Goal: Task Accomplishment & Management: Complete application form

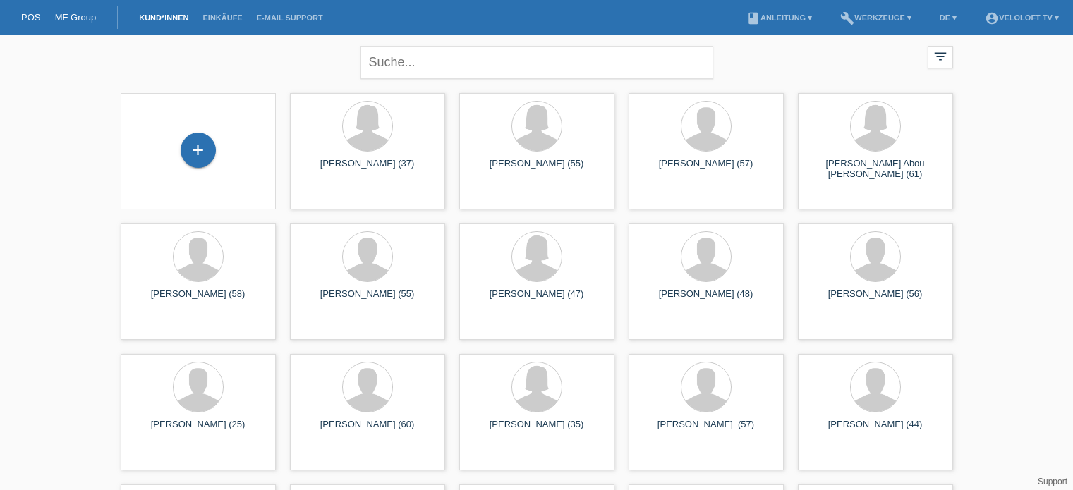
click at [384, 51] on input "text" at bounding box center [536, 62] width 353 height 33
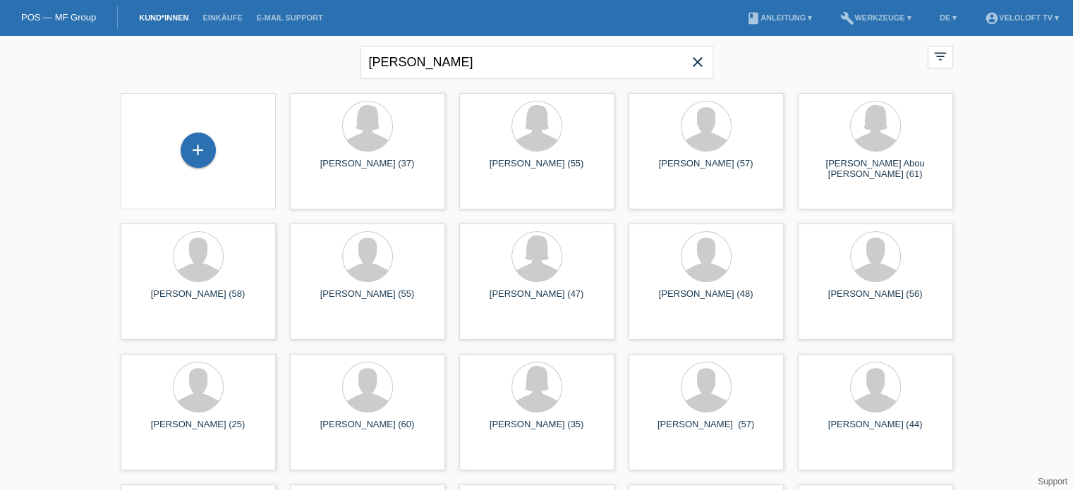
type input "[PERSON_NAME]"
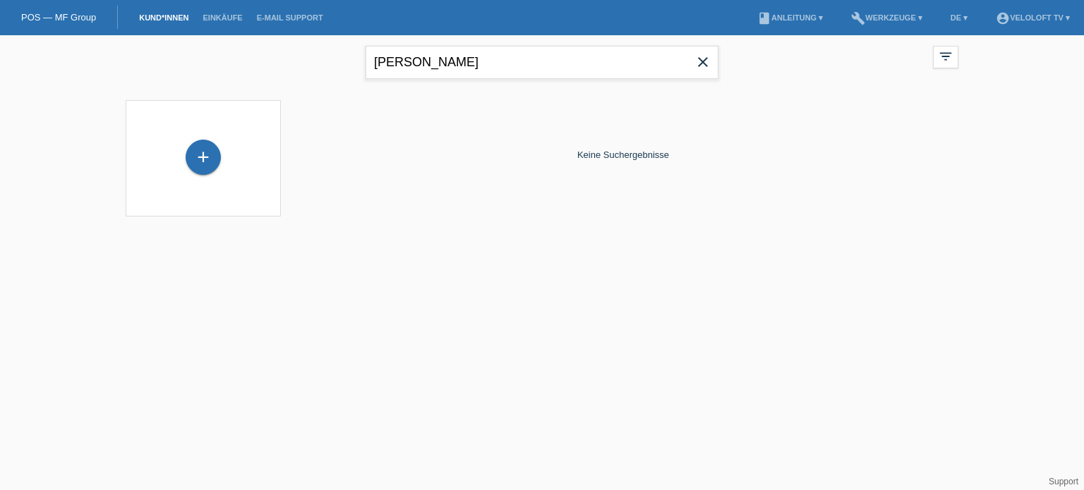
drag, startPoint x: 530, startPoint y: 64, endPoint x: 368, endPoint y: 56, distance: 162.5
click at [368, 56] on input "[PERSON_NAME]" at bounding box center [541, 62] width 353 height 33
click at [205, 156] on div "+" at bounding box center [203, 157] width 35 height 35
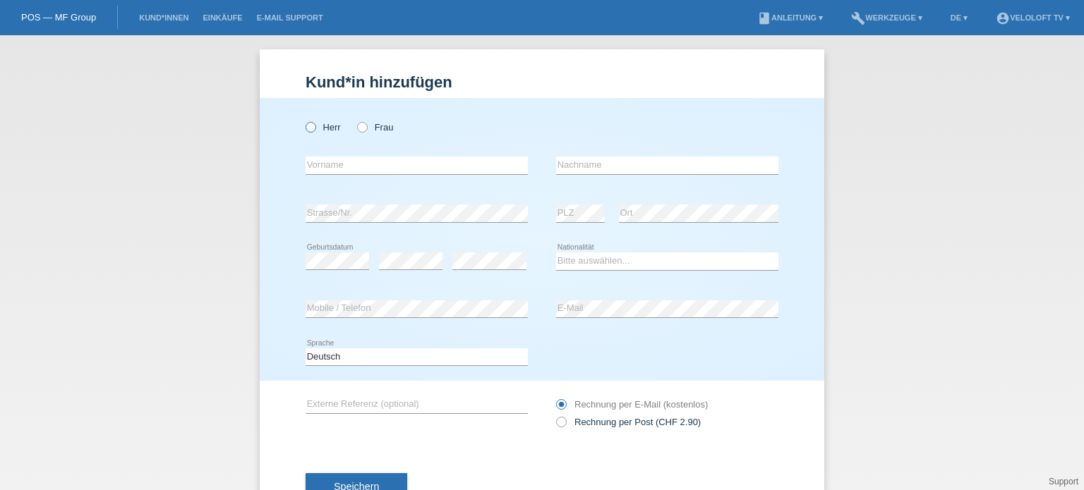
click at [303, 120] on icon at bounding box center [303, 120] width 0 height 0
click at [305, 126] on input "Herr" at bounding box center [309, 126] width 9 height 9
radio input "true"
click at [346, 166] on input "text" at bounding box center [416, 166] width 222 height 18
paste input "[PERSON_NAME]"
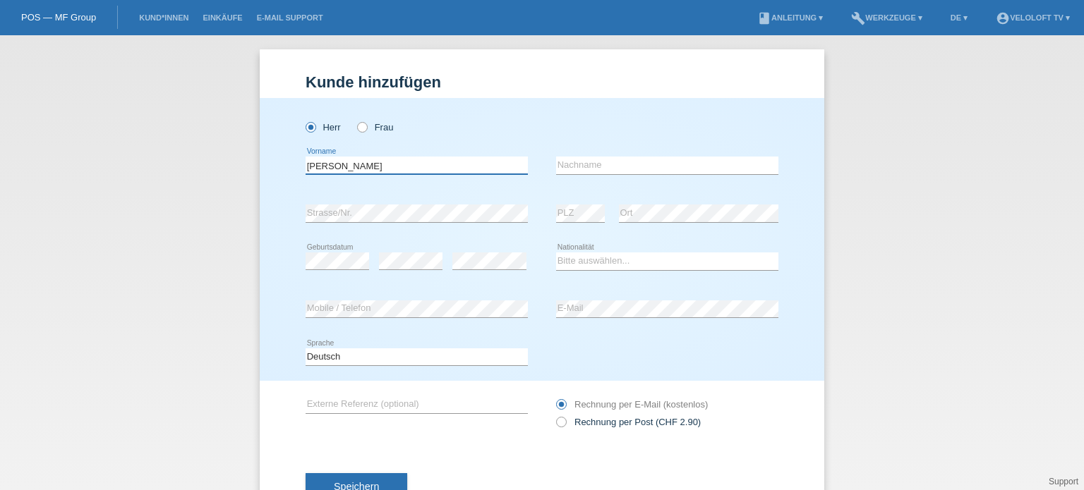
click at [337, 166] on input "[PERSON_NAME]" at bounding box center [416, 166] width 222 height 18
type input "[PERSON_NAME]"
click at [590, 160] on input "text" at bounding box center [667, 166] width 222 height 18
paste input "Markec"
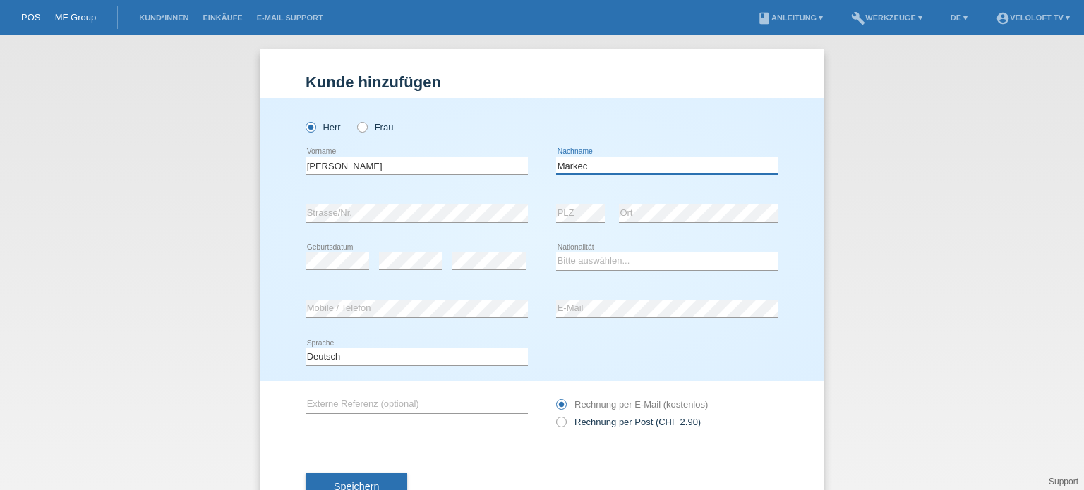
type input "Markec"
click at [607, 262] on select "Bitte auswählen... Schweiz Deutschland Liechtenstein Österreich ------------ Af…" at bounding box center [667, 261] width 222 height 17
select select "HR"
click at [556, 253] on select "Bitte auswählen... Schweiz Deutschland Liechtenstein Österreich ------------ Af…" at bounding box center [667, 261] width 222 height 17
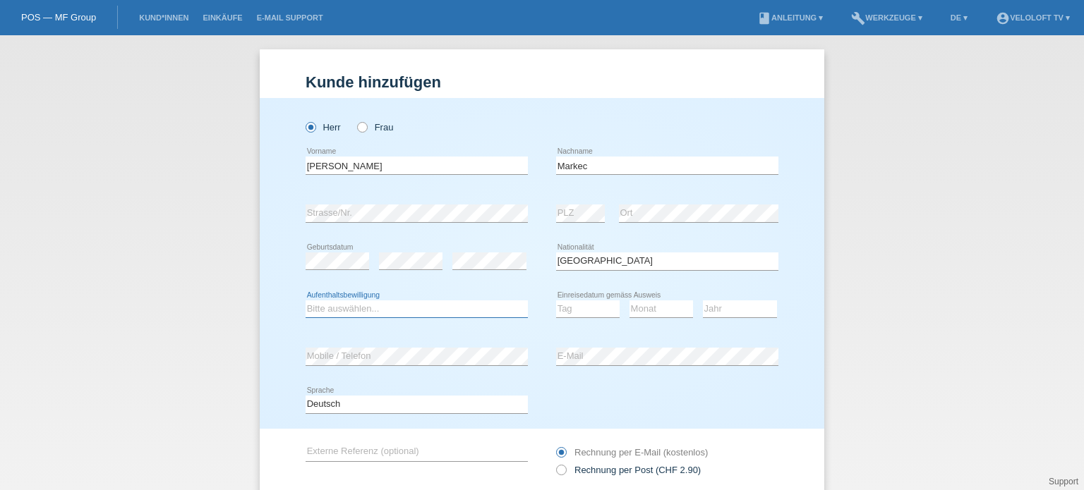
click at [324, 313] on select "Bitte auswählen... C B B - Flüchtlingsstatus Andere" at bounding box center [416, 309] width 222 height 17
select select "C"
click at [305, 301] on select "Bitte auswählen... C B B - Flüchtlingsstatus Andere" at bounding box center [416, 309] width 222 height 17
click at [568, 313] on select "Tag 01 02 03 04 05 06 07 08 09 10 11" at bounding box center [587, 309] width 63 height 17
click at [731, 306] on select "Jahr 2025 2024 2023 2022 2021 2020 2019 2018 2017 2016 2015 2014 2013 2012 2011…" at bounding box center [740, 309] width 74 height 17
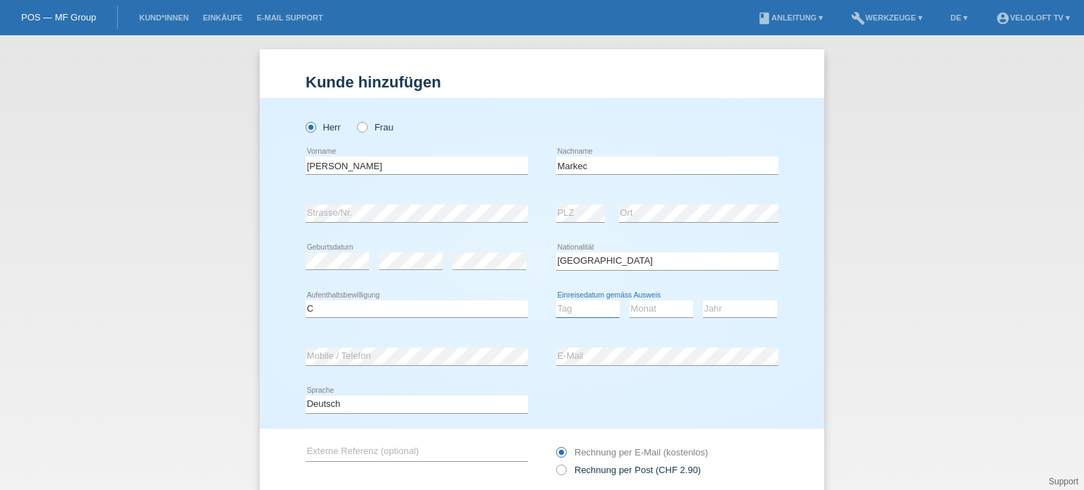
click at [567, 305] on select "Tag 01 02 03 04 05 06 07 08 09 10 11" at bounding box center [587, 309] width 63 height 17
select select "22"
click at [556, 301] on select "Tag 01 02 03 04 05 06 07 08 09 10 11" at bounding box center [587, 309] width 63 height 17
click at [641, 308] on select "Monat 01 02 03 04 05 06 07 08 09 10 11" at bounding box center [660, 309] width 63 height 17
select select "08"
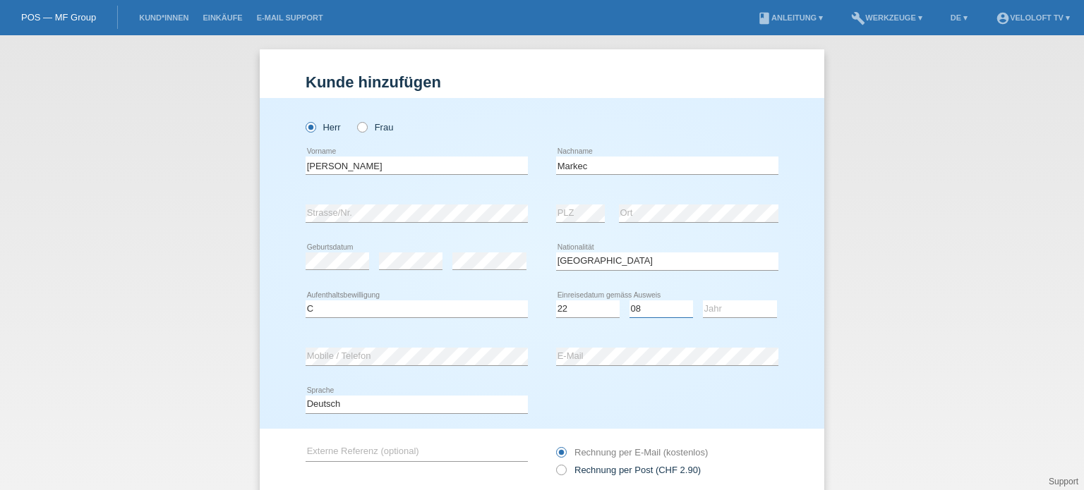
click at [629, 301] on select "Monat 01 02 03 04 05 06 07 08 09 10 11" at bounding box center [660, 309] width 63 height 17
click at [728, 313] on select "Jahr 2025 2024 2023 2022 2021 2020 2019 2018 2017 2016 2015 2014 2013 2012 2011…" at bounding box center [740, 309] width 74 height 17
click at [575, 313] on select "Tag 01 02 03 04 05 06 07 08 09 10 11" at bounding box center [587, 309] width 63 height 17
select select "23"
click at [556, 301] on select "Tag 01 02 03 04 05 06 07 08 09 10 11" at bounding box center [587, 309] width 63 height 17
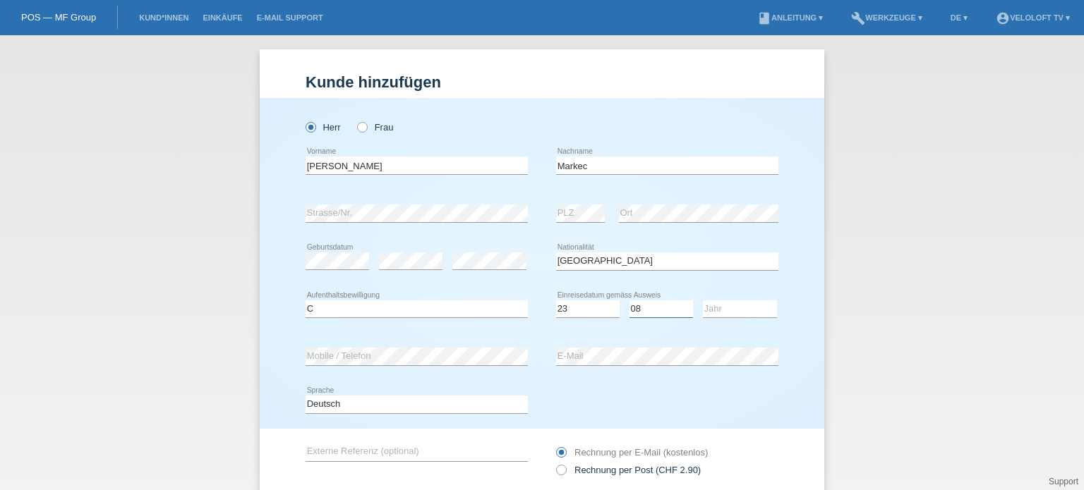
click at [664, 302] on select "Monat 01 02 03 04 05 06 07 08 09 10 11" at bounding box center [660, 309] width 63 height 17
select select "06"
click at [629, 301] on select "Monat 01 02 03 04 05 06 07 08 09 10 11" at bounding box center [660, 309] width 63 height 17
click at [744, 313] on select "Jahr 2025 2024 2023 2022 2021 2020 2019 2018 2017 2016 2015 2014 2013 2012 2011…" at bounding box center [740, 309] width 74 height 17
select select "1978"
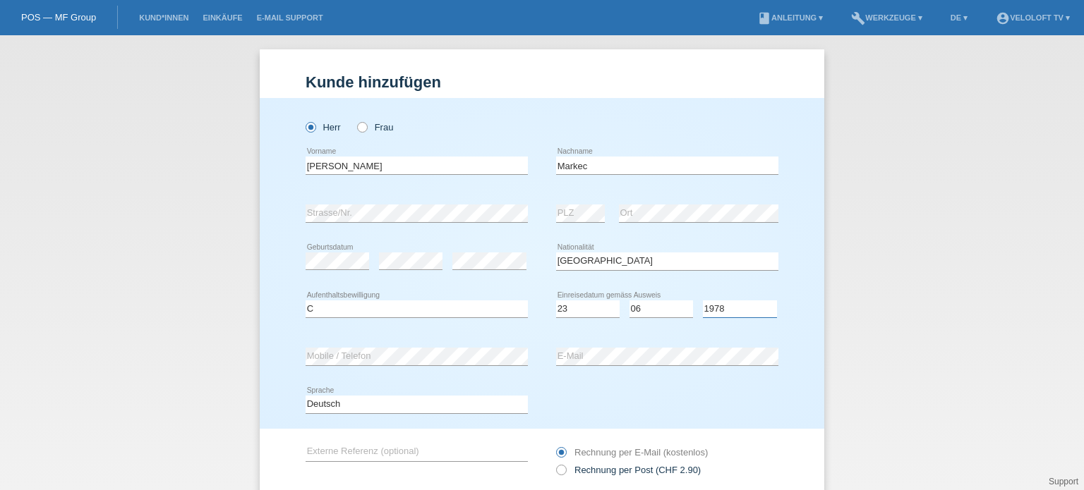
click at [703, 301] on select "Jahr 2025 2024 2023 2022 2021 2020 2019 2018 2017 2016 2015 2014 2013 2012 2011…" at bounding box center [740, 309] width 74 height 17
click at [948, 174] on div "Kund*in hinzufügen Kunde hinzufügen Kundin hinzufügen Herr Frau Boris error Vor…" at bounding box center [542, 262] width 1084 height 455
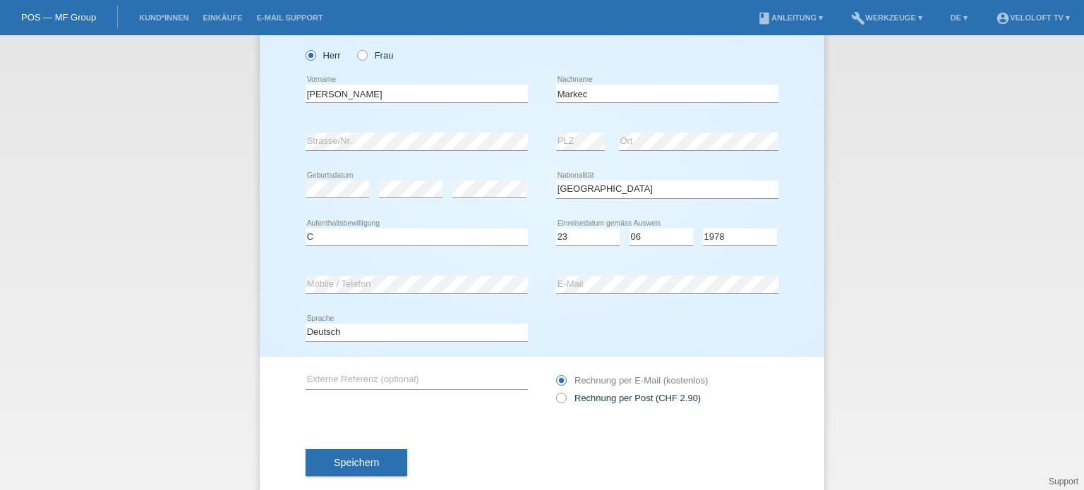
scroll to position [99, 0]
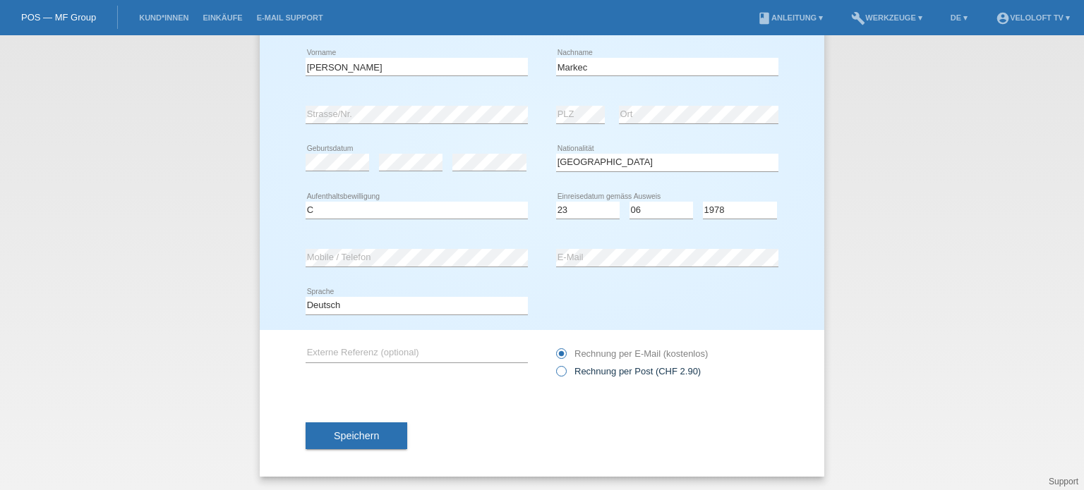
click at [554, 364] on icon at bounding box center [554, 364] width 0 height 0
click at [556, 371] on input "Rechnung per Post (CHF 2.90)" at bounding box center [560, 375] width 9 height 18
radio input "true"
click at [538, 260] on div "error Mobile / Telefon error E-Mail" at bounding box center [541, 258] width 473 height 48
click at [625, 299] on div "Deutsch Français Italiano English error Sprache" at bounding box center [541, 306] width 473 height 48
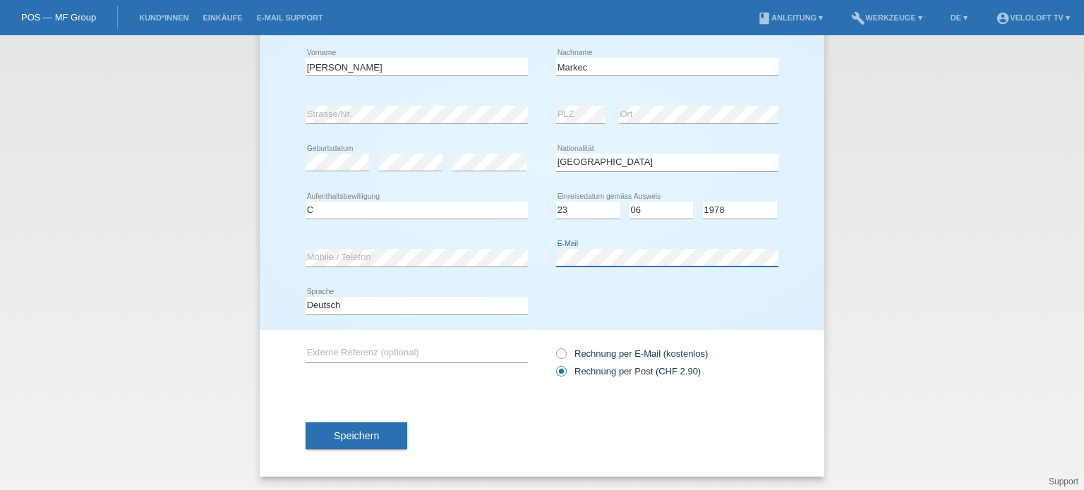
click at [550, 250] on div "error Mobile / Telefon error E-Mail" at bounding box center [541, 258] width 473 height 48
click at [364, 437] on span "Speichern" at bounding box center [356, 435] width 45 height 11
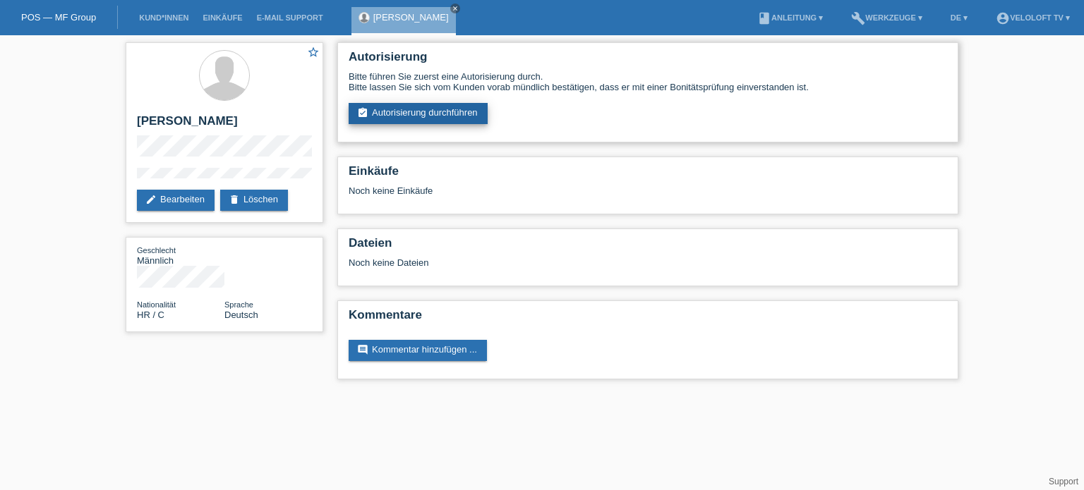
click at [423, 114] on link "assignment_turned_in Autorisierung durchführen" at bounding box center [417, 113] width 139 height 21
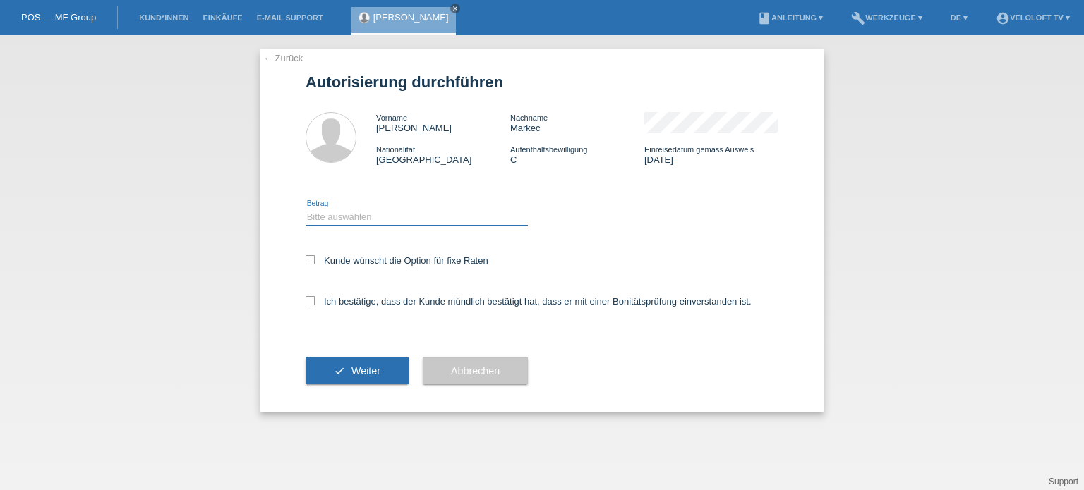
click at [339, 218] on select "Bitte auswählen CHF 1.00 - CHF 499.00 CHF 500.00 - CHF 1'999.00 CHF 2'000.00 - …" at bounding box center [416, 217] width 222 height 17
select select "2"
click at [305, 209] on select "Bitte auswählen CHF 1.00 - CHF 499.00 CHF 500.00 - CHF 1'999.00 CHF 2'000.00 - …" at bounding box center [416, 217] width 222 height 17
click at [311, 267] on div "Kunde wünscht die Option für fixe Raten" at bounding box center [541, 261] width 473 height 41
click at [310, 261] on icon at bounding box center [309, 259] width 9 height 9
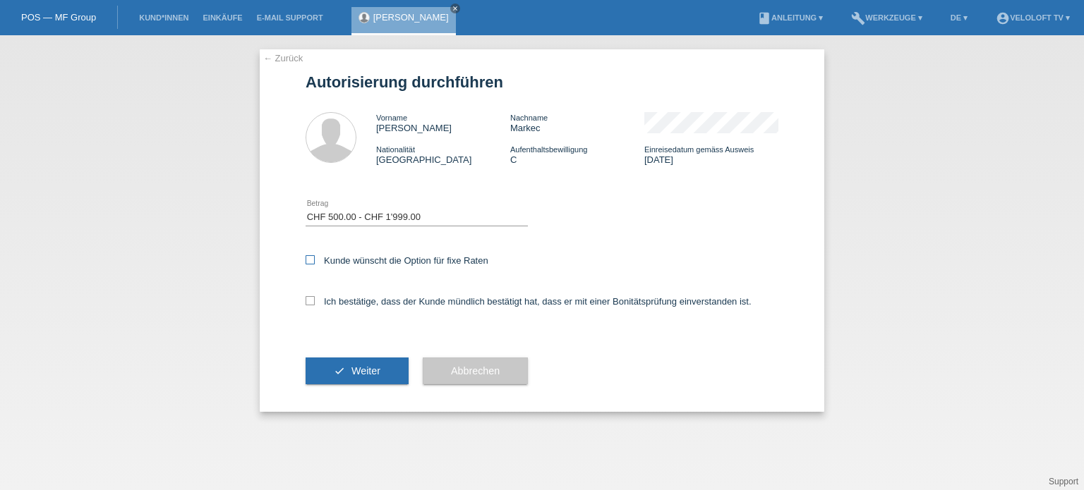
click at [310, 261] on input "Kunde wünscht die Option für fixe Raten" at bounding box center [309, 259] width 9 height 9
checkbox input "true"
click at [310, 299] on icon at bounding box center [309, 300] width 9 height 9
click at [310, 299] on input "Ich bestätige, dass der Kunde mündlich bestätigt hat, dass er mit einer Bonität…" at bounding box center [309, 300] width 9 height 9
checkbox input "true"
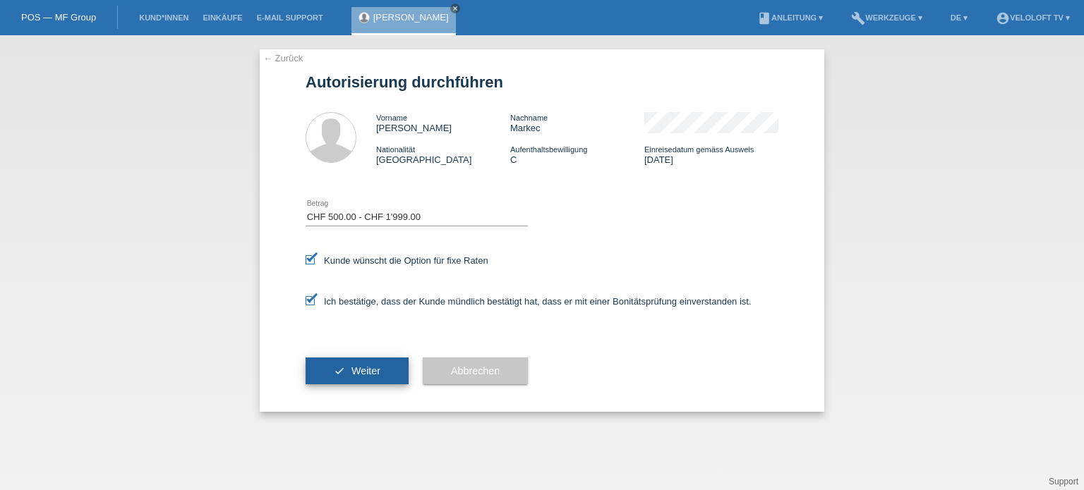
click at [353, 369] on span "Weiter" at bounding box center [365, 370] width 29 height 11
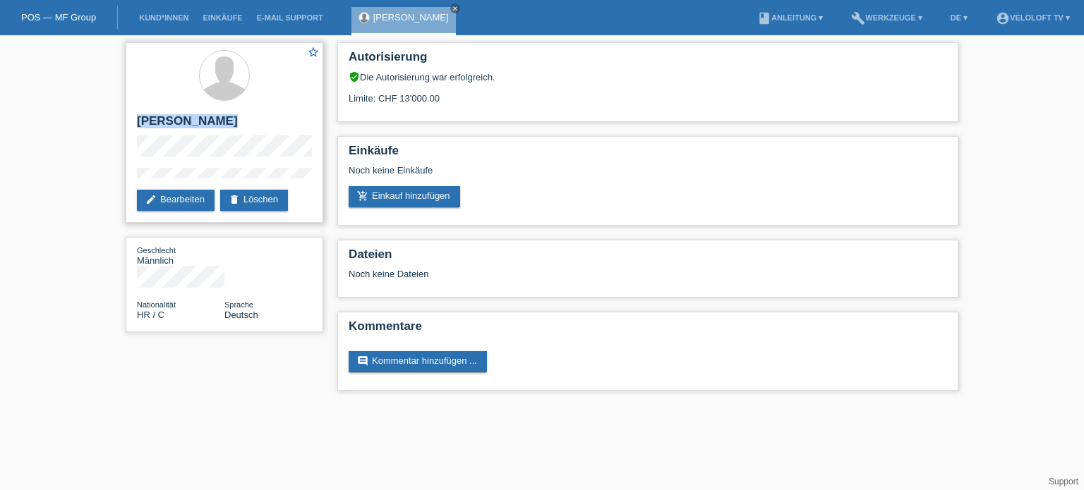
drag, startPoint x: 136, startPoint y: 118, endPoint x: 253, endPoint y: 166, distance: 126.5
click at [253, 166] on div "star_border [PERSON_NAME] edit Bearbeiten delete Löschen" at bounding box center [225, 132] width 198 height 181
copy div "[PERSON_NAME]"
click at [272, 125] on h2 "[PERSON_NAME]" at bounding box center [224, 124] width 175 height 21
drag, startPoint x: 458, startPoint y: 96, endPoint x: 414, endPoint y: 101, distance: 44.0
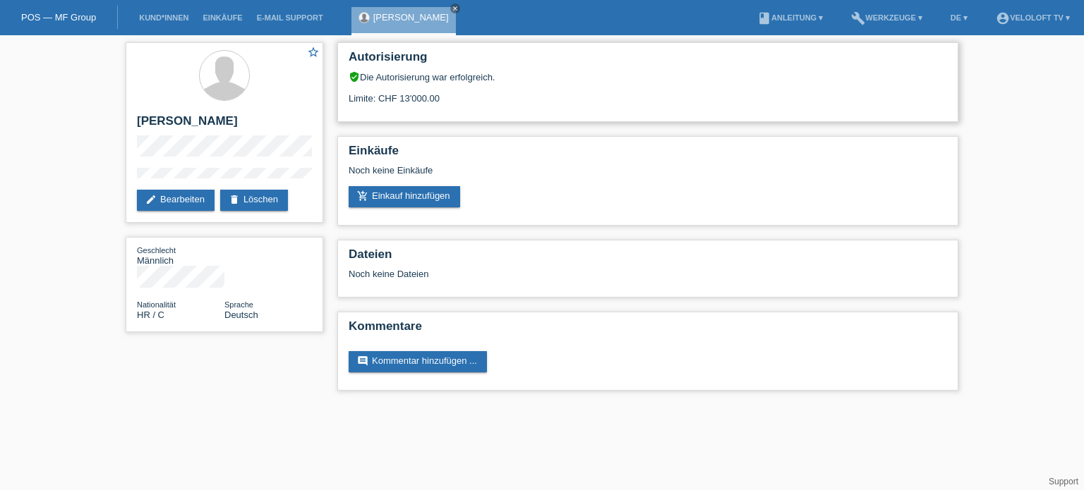
click at [414, 95] on div "Limite: CHF 13'000.00" at bounding box center [647, 93] width 598 height 21
click at [456, 97] on div "Limite: CHF 13'000.00" at bounding box center [647, 93] width 598 height 21
drag, startPoint x: 455, startPoint y: 96, endPoint x: 399, endPoint y: 99, distance: 56.5
click at [399, 99] on div "Limite: CHF 13'000.00" at bounding box center [647, 93] width 598 height 21
copy div "13'000.00"
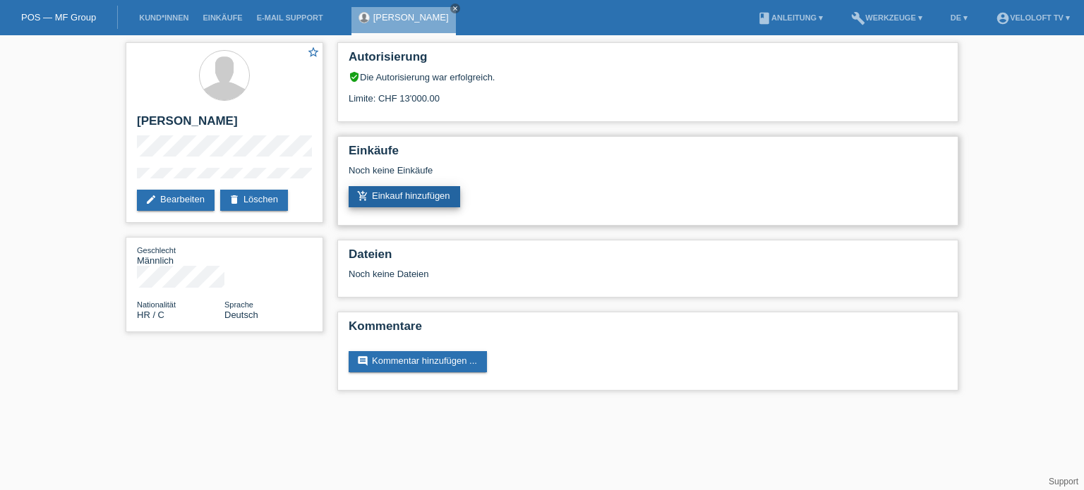
click at [431, 197] on link "add_shopping_cart Einkauf hinzufügen" at bounding box center [403, 196] width 111 height 21
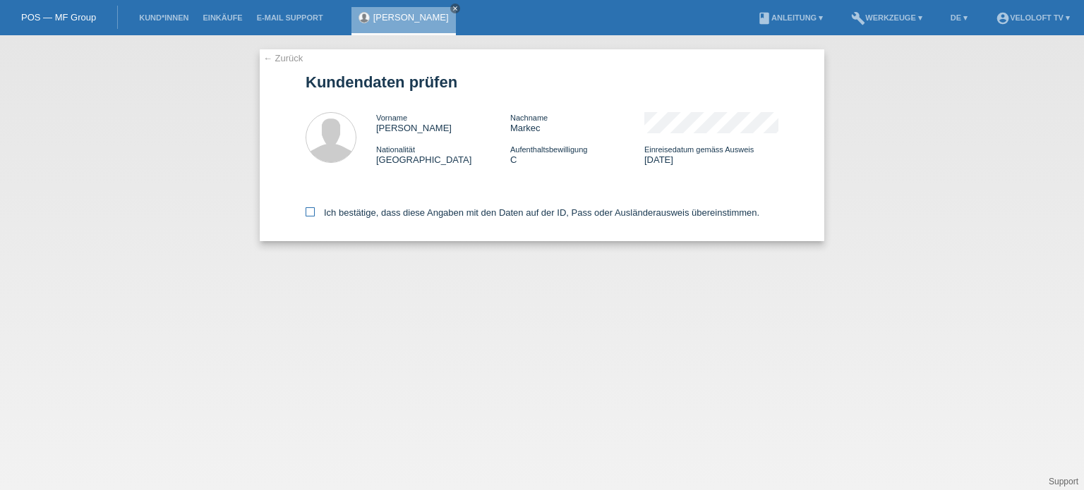
click at [307, 213] on icon at bounding box center [309, 211] width 9 height 9
click at [307, 213] on input "Ich bestätige, dass diese Angaben mit den Daten auf der ID, Pass oder Ausländer…" at bounding box center [309, 211] width 9 height 9
checkbox input "true"
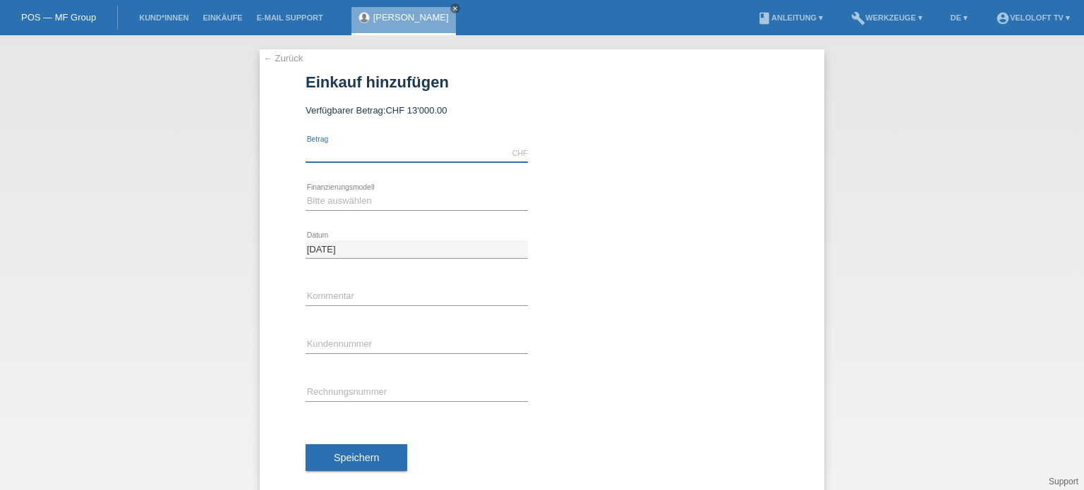
click at [337, 158] on input "text" at bounding box center [416, 154] width 222 height 18
type input "1190.00"
click at [313, 205] on select "Bitte auswählen Fixe Raten Kauf auf Rechnung mit Teilzahlungsoption" at bounding box center [416, 201] width 222 height 17
select select "77"
click at [305, 193] on select "Bitte auswählen Fixe Raten Kauf auf Rechnung mit Teilzahlungsoption" at bounding box center [416, 201] width 222 height 17
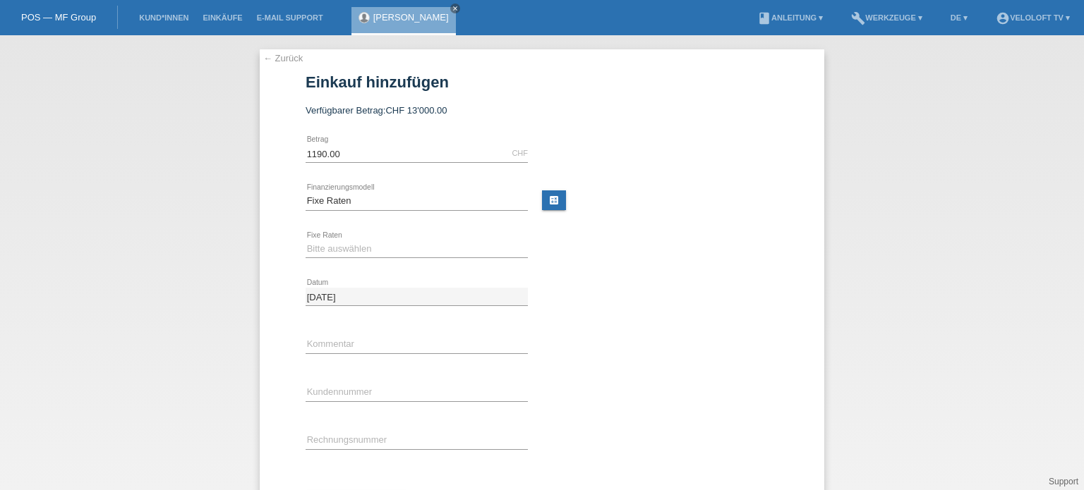
click at [333, 236] on div "Bitte auswählen 4 Raten 5 Raten 6 Raten 7 Raten 8 Raten 9 Raten 10 Raten 11 Rat…" at bounding box center [416, 250] width 222 height 48
click at [329, 246] on select "Bitte auswählen 4 Raten 5 Raten 6 Raten 7 Raten 8 Raten 9 Raten 10 Raten 11 Rat…" at bounding box center [416, 249] width 222 height 17
select select "202"
click at [305, 241] on select "Bitte auswählen 4 Raten 5 Raten 6 Raten 7 Raten 8 Raten 9 Raten 10 Raten 11 Rat…" at bounding box center [416, 249] width 222 height 17
click at [324, 439] on input "text" at bounding box center [416, 441] width 222 height 18
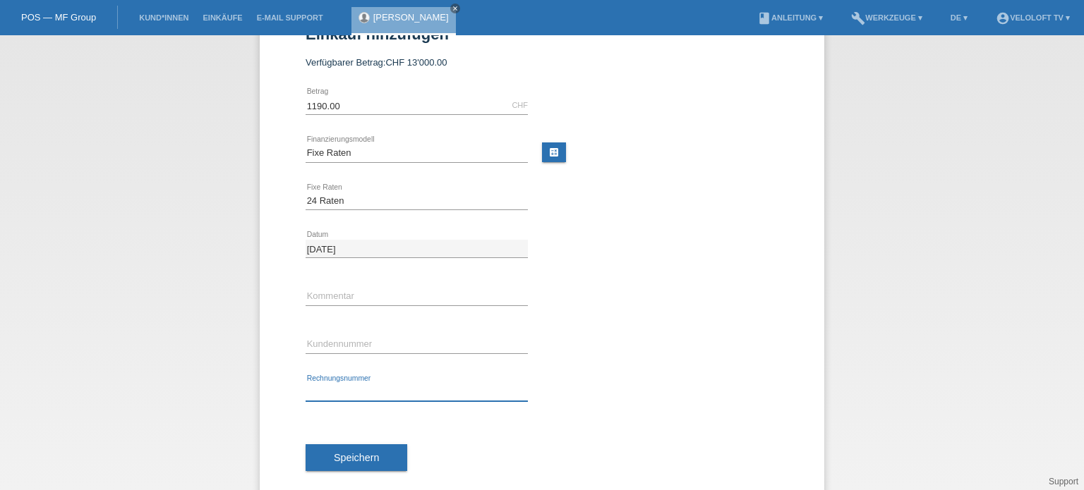
scroll to position [69, 0]
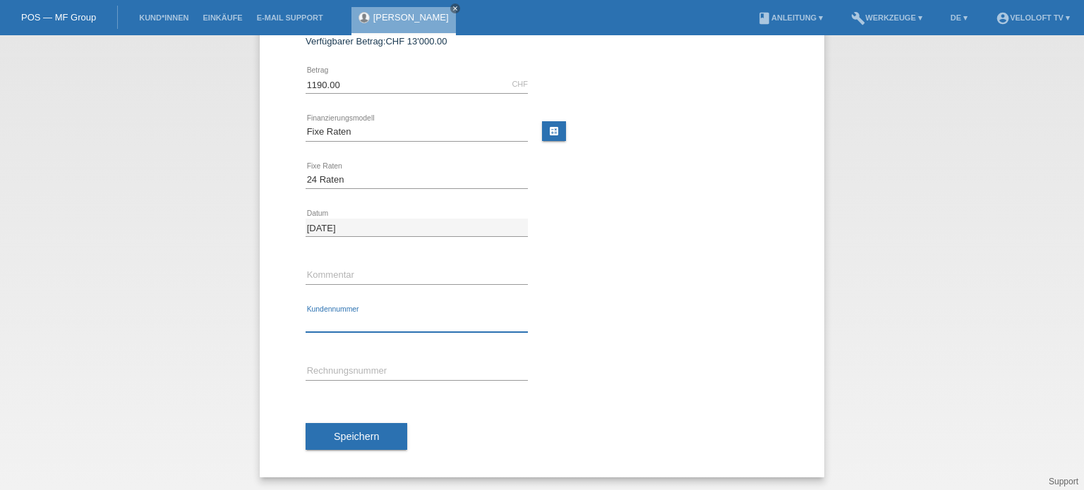
click at [383, 317] on input "text" at bounding box center [416, 324] width 222 height 18
paste input "C165011"
type input "C165011"
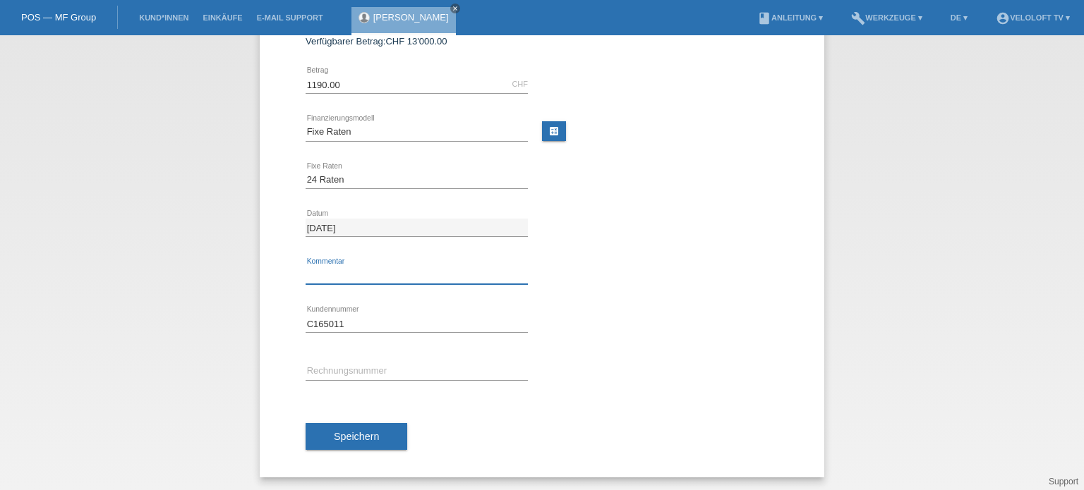
click at [341, 273] on input "text" at bounding box center [416, 276] width 222 height 18
type input "Veloloft.tv"
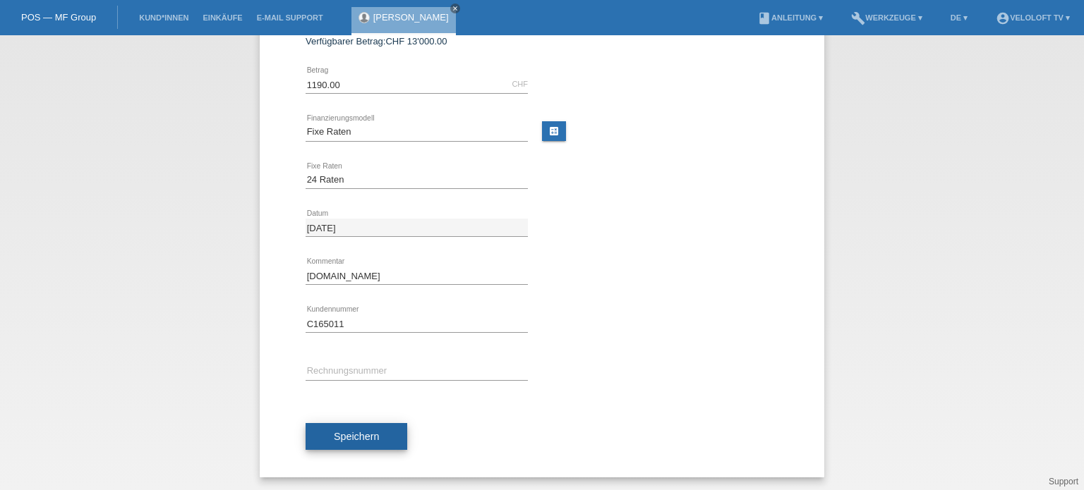
click at [351, 431] on span "Speichern" at bounding box center [356, 436] width 45 height 11
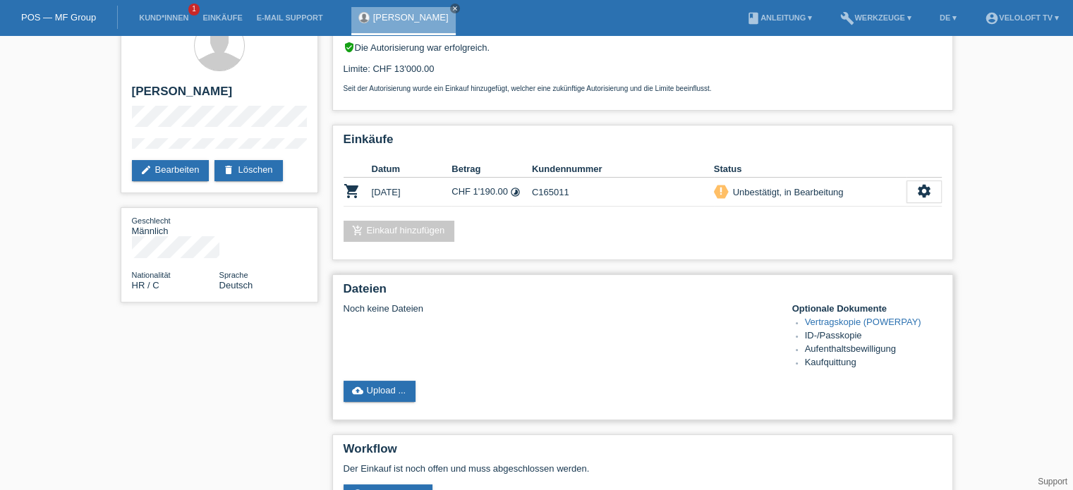
scroll to position [171, 0]
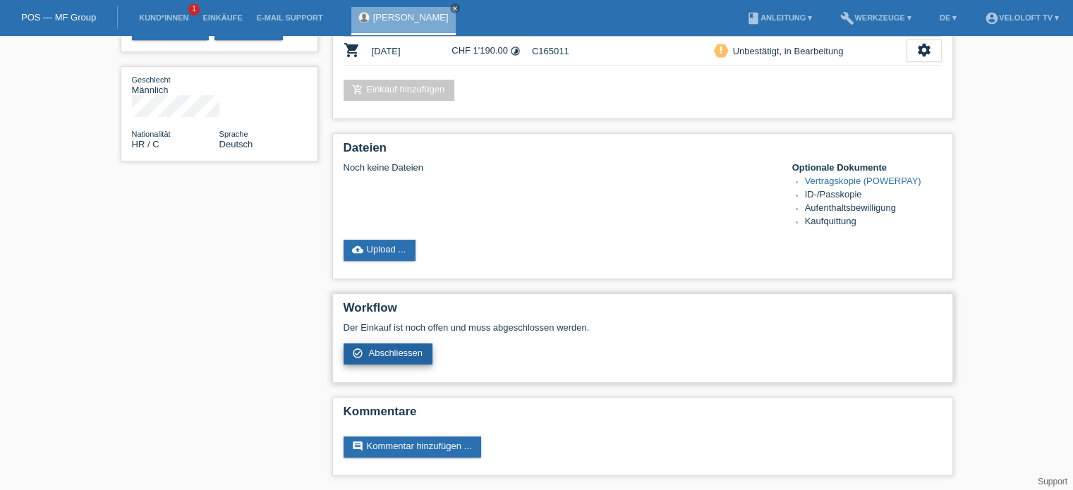
click at [397, 360] on link "check_circle_outline Abschliessen" at bounding box center [389, 354] width 90 height 21
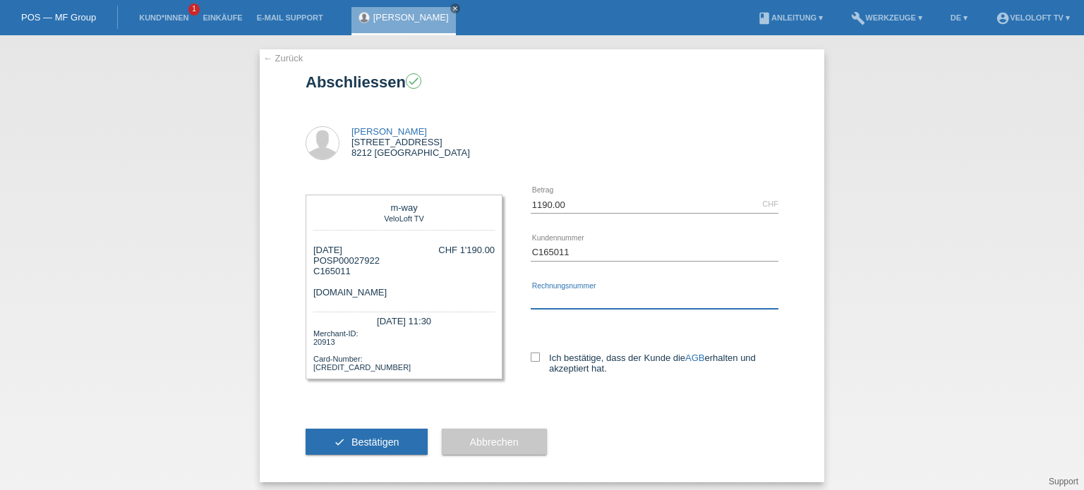
click at [539, 302] on input "text" at bounding box center [654, 300] width 248 height 18
click at [530, 358] on icon at bounding box center [534, 357] width 9 height 9
click at [530, 358] on input "Ich bestätige, dass der Kunde die AGB erhalten und akzeptiert hat." at bounding box center [534, 357] width 9 height 9
checkbox input "true"
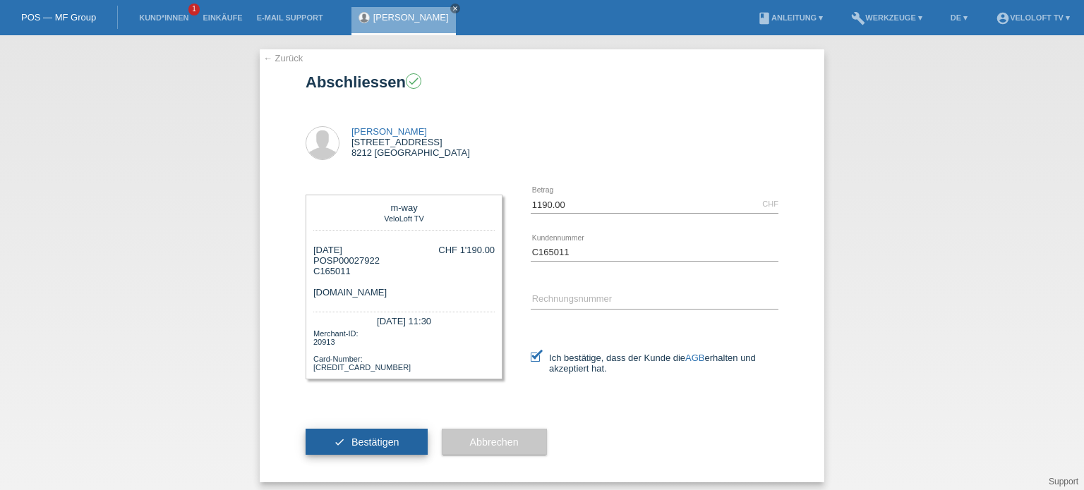
click at [370, 439] on span "Bestätigen" at bounding box center [375, 442] width 48 height 11
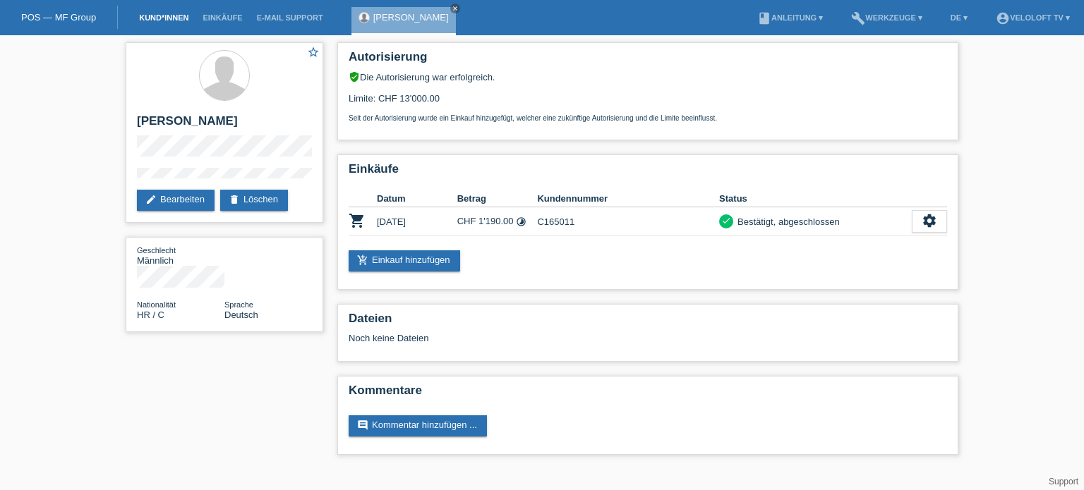
click at [176, 22] on link "Kund*innen" at bounding box center [163, 17] width 63 height 8
